Goal: Navigation & Orientation: Find specific page/section

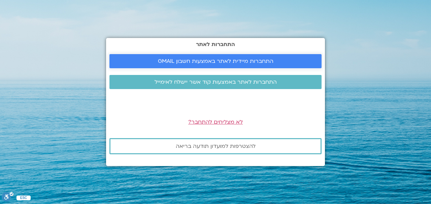
click at [255, 62] on span "התחברות מיידית לאתר באמצעות חשבון GMAIL" at bounding box center [216, 61] width 116 height 6
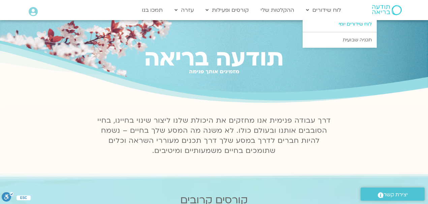
click at [327, 24] on link "לוח שידורים יומי" at bounding box center [339, 24] width 74 height 15
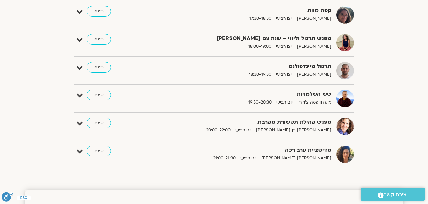
scroll to position [472, 0]
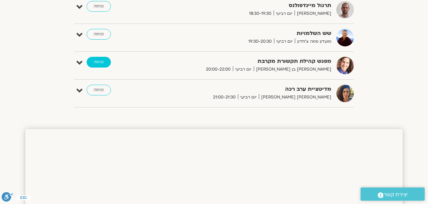
click at [96, 60] on link "כניסה" at bounding box center [99, 62] width 24 height 11
